Goal: Download file/media

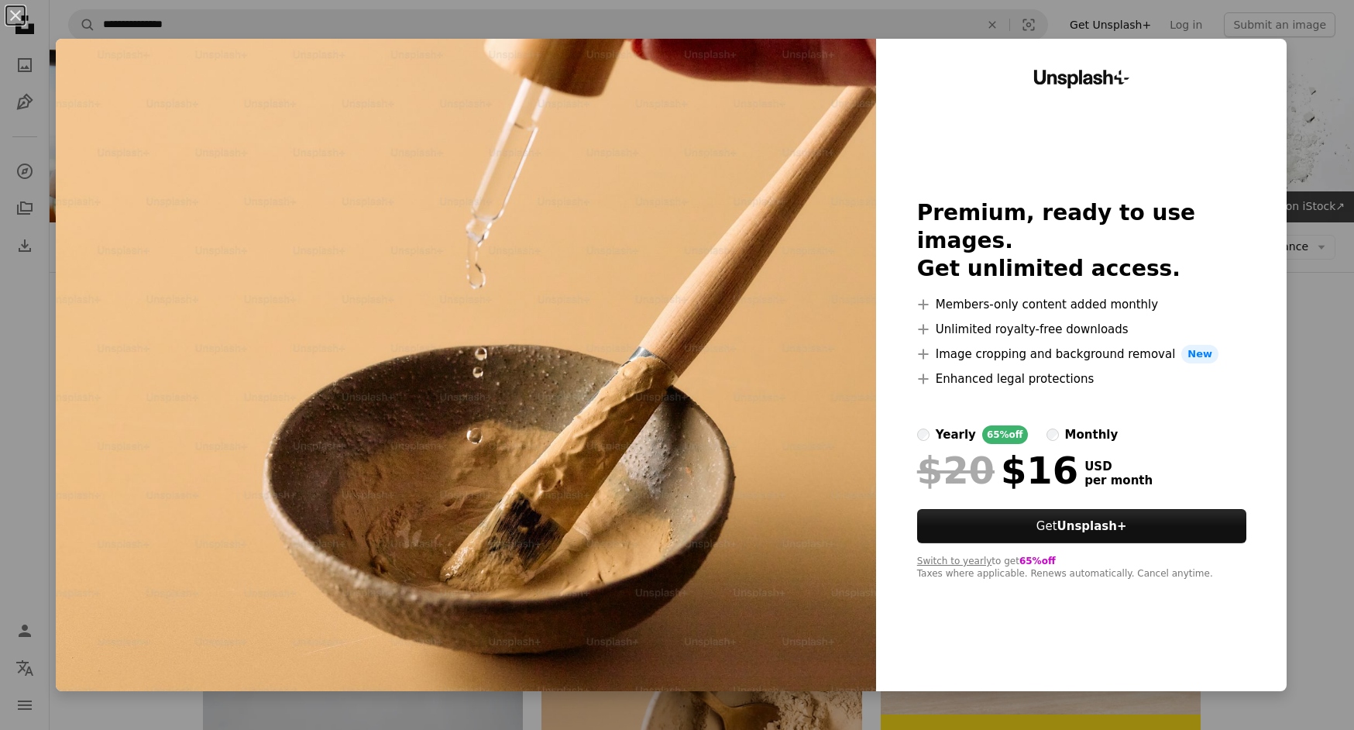
click at [920, 425] on div "yearly 65% off monthly" at bounding box center [1081, 434] width 329 height 19
click at [1330, 84] on div "An X shape Unsplash+ Premium, ready to use images. Get unlimited access. A plus…" at bounding box center [677, 365] width 1354 height 730
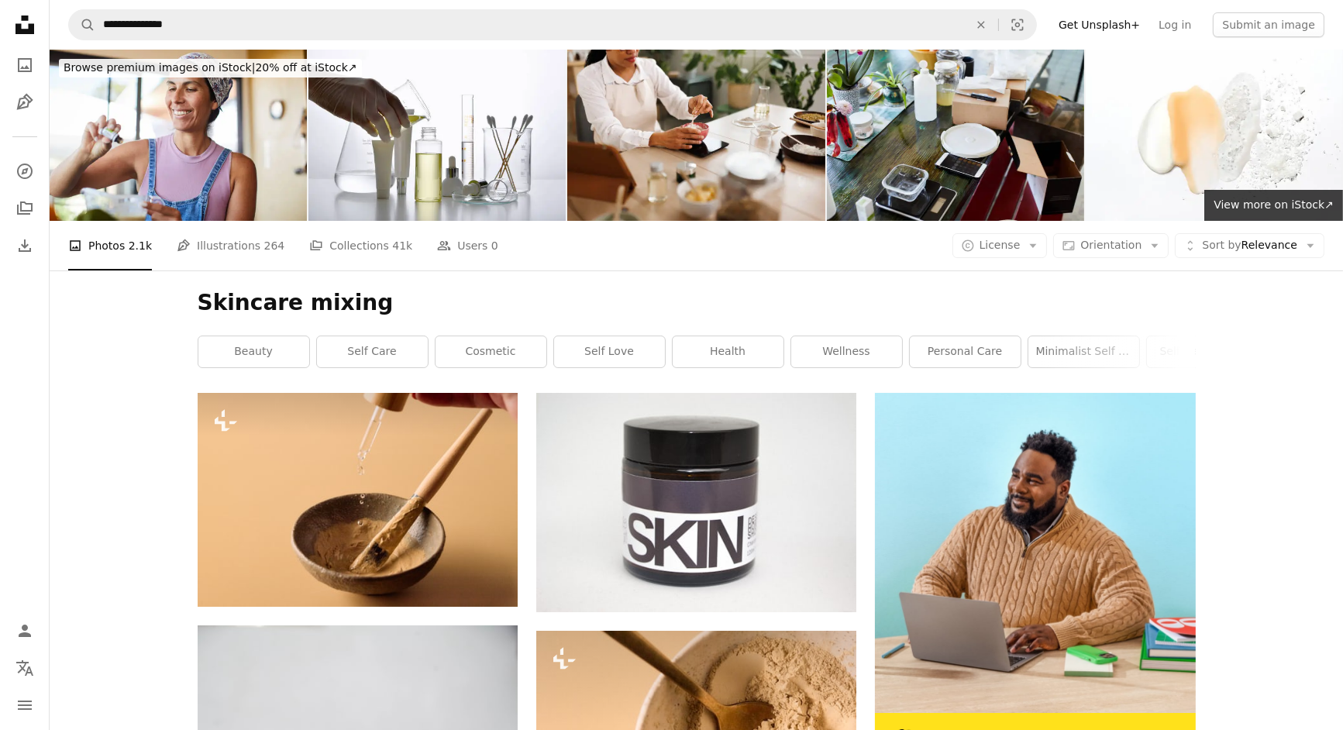
click at [513, 356] on link "cosmetic" at bounding box center [490, 351] width 111 height 31
